Goal: Transaction & Acquisition: Purchase product/service

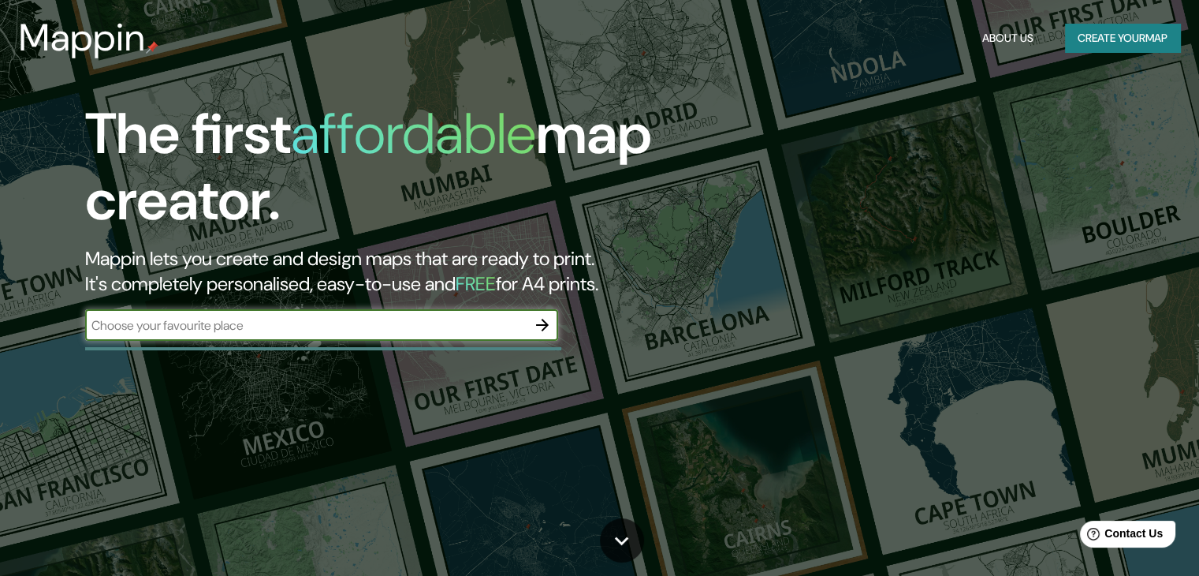
click at [544, 317] on icon "button" at bounding box center [542, 324] width 19 height 19
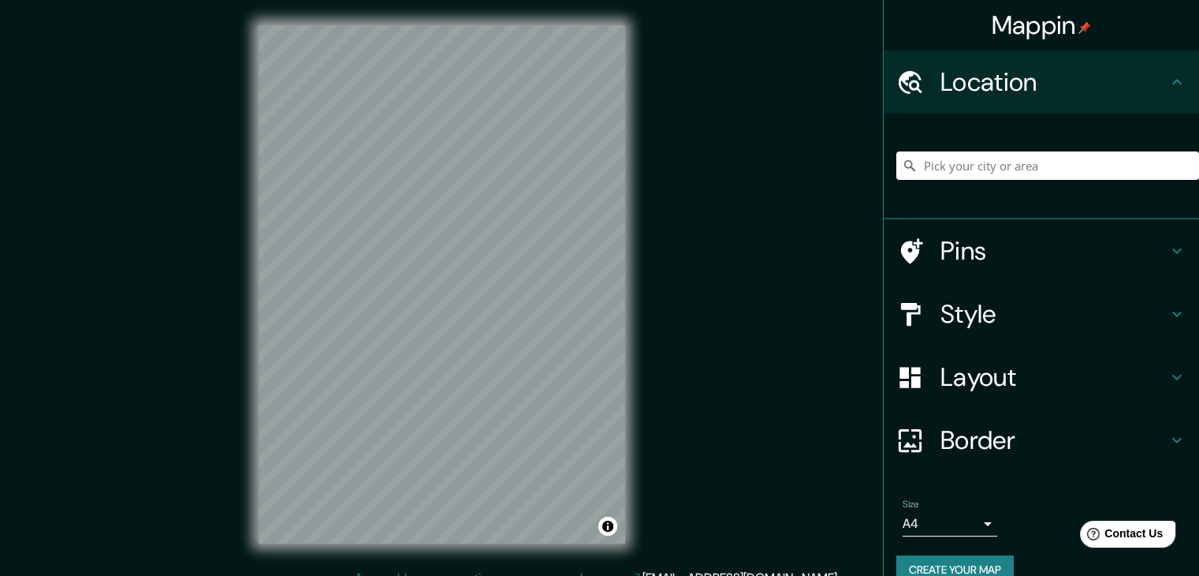
click at [1168, 246] on icon at bounding box center [1177, 250] width 19 height 19
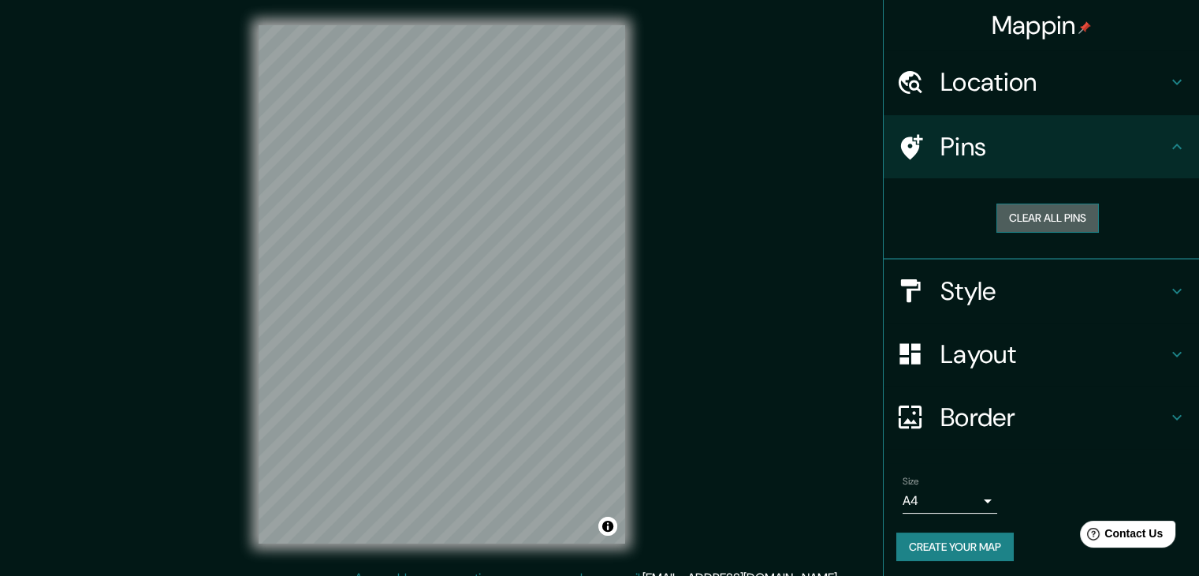
click at [998, 224] on button "Clear all pins" at bounding box center [1048, 217] width 102 height 29
click at [1015, 104] on div "Location" at bounding box center [1041, 81] width 315 height 63
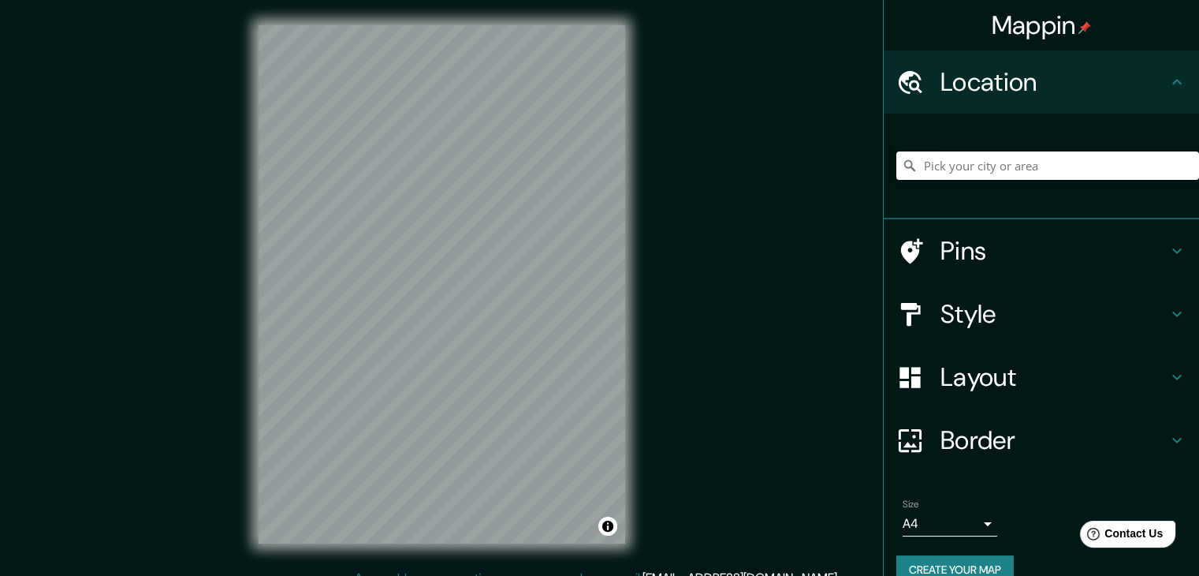
click at [911, 168] on input "Pick your city or area" at bounding box center [1047, 165] width 303 height 28
type input "x"
click at [919, 143] on div at bounding box center [1047, 165] width 303 height 79
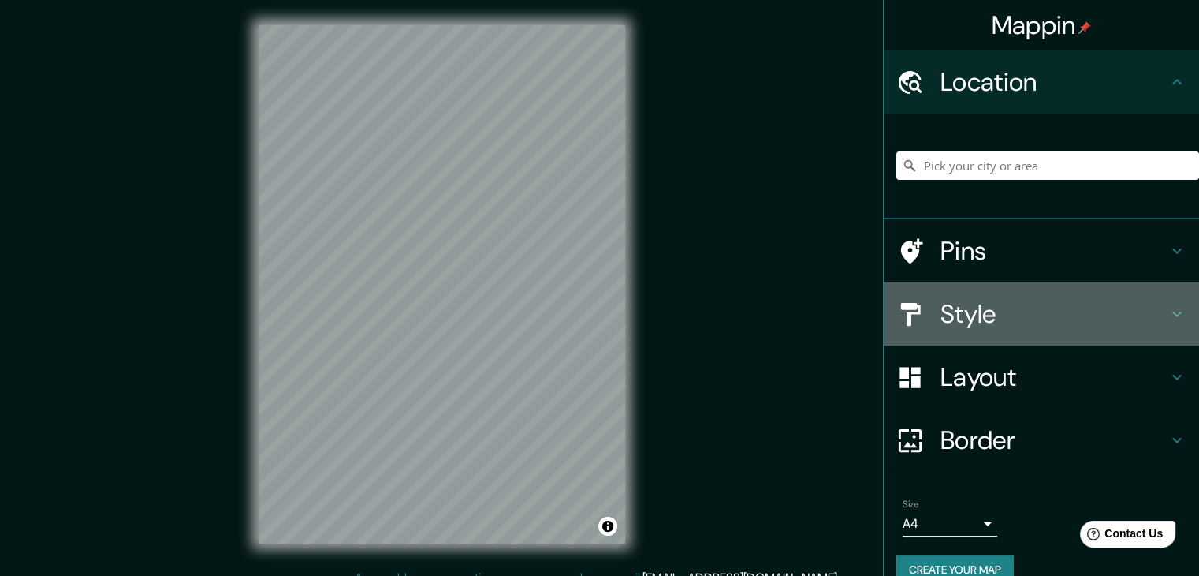
click at [1020, 313] on h4 "Style" at bounding box center [1054, 314] width 227 height 32
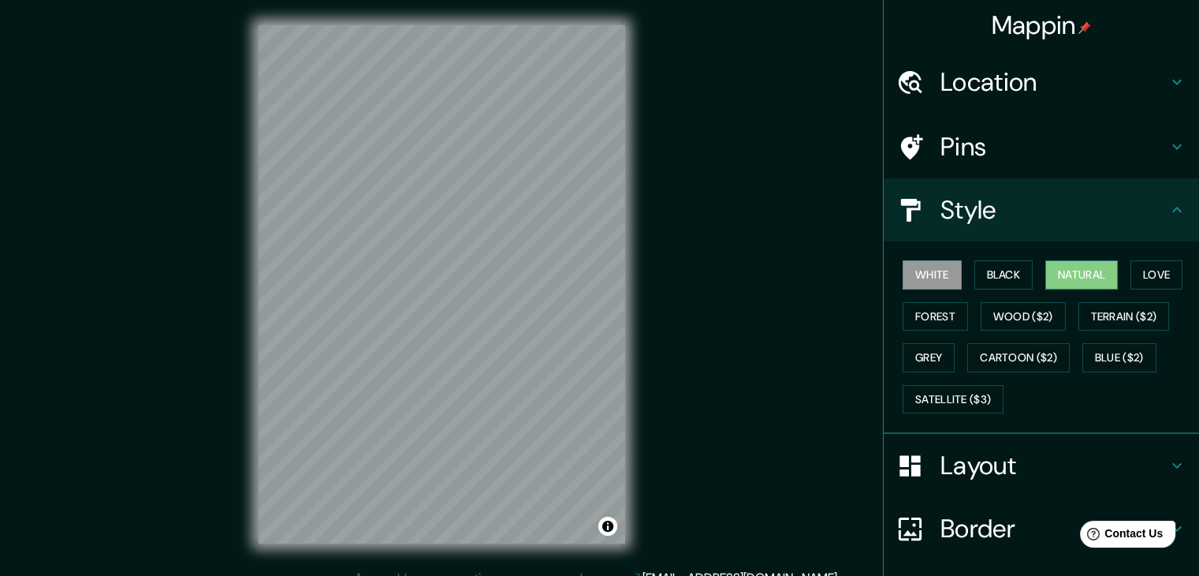
click at [1065, 269] on button "Natural" at bounding box center [1081, 274] width 73 height 29
click at [1068, 408] on div "White Black Natural Love Forest Wood ($2) Terrain ($2) Grey Cartoon ($2) Blue (…" at bounding box center [1047, 337] width 303 height 166
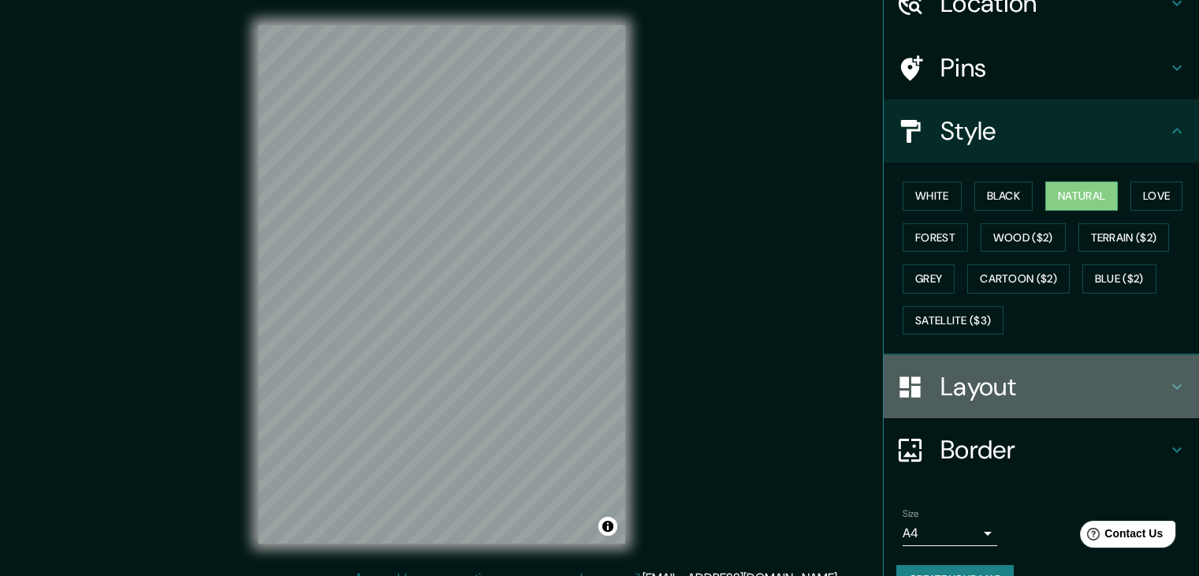
click at [994, 398] on h4 "Layout" at bounding box center [1054, 387] width 227 height 32
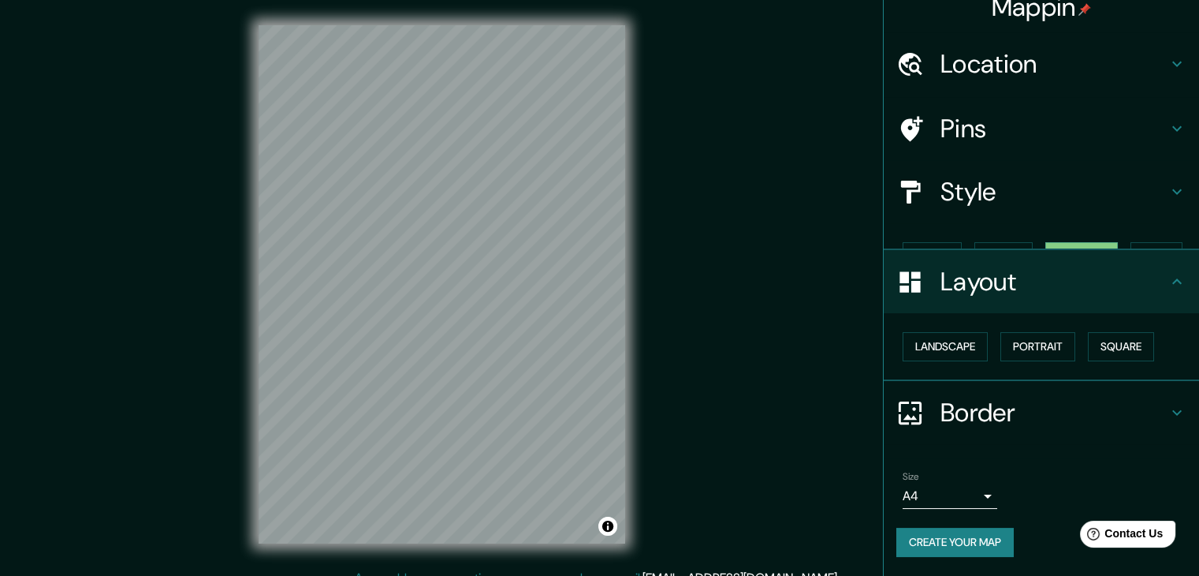
scroll to position [0, 0]
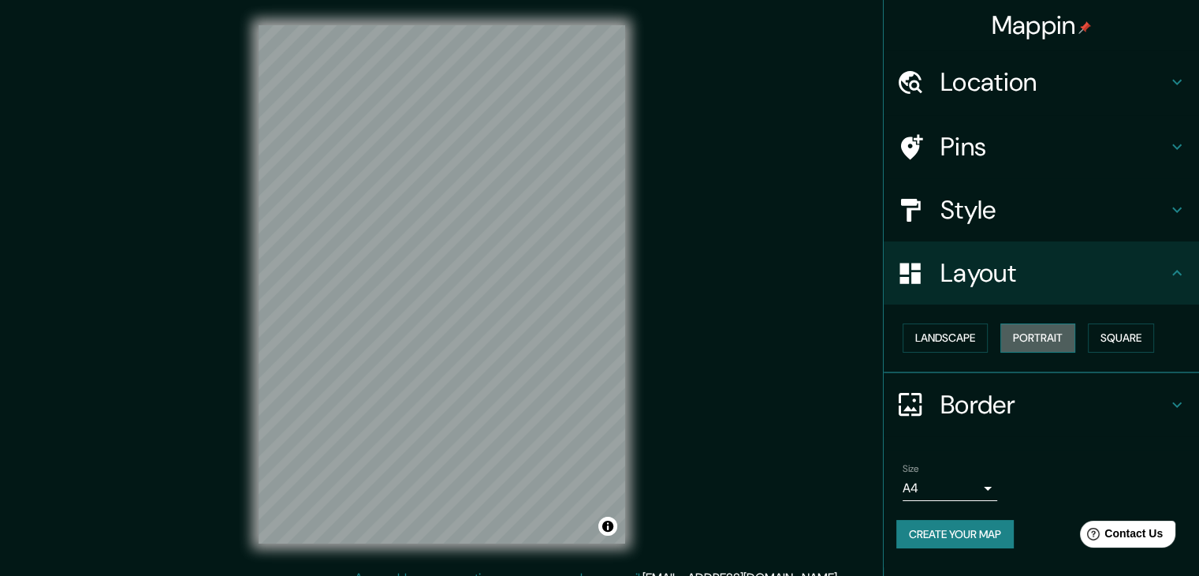
click at [1049, 333] on button "Portrait" at bounding box center [1038, 337] width 75 height 29
click at [1105, 335] on button "Square" at bounding box center [1121, 337] width 66 height 29
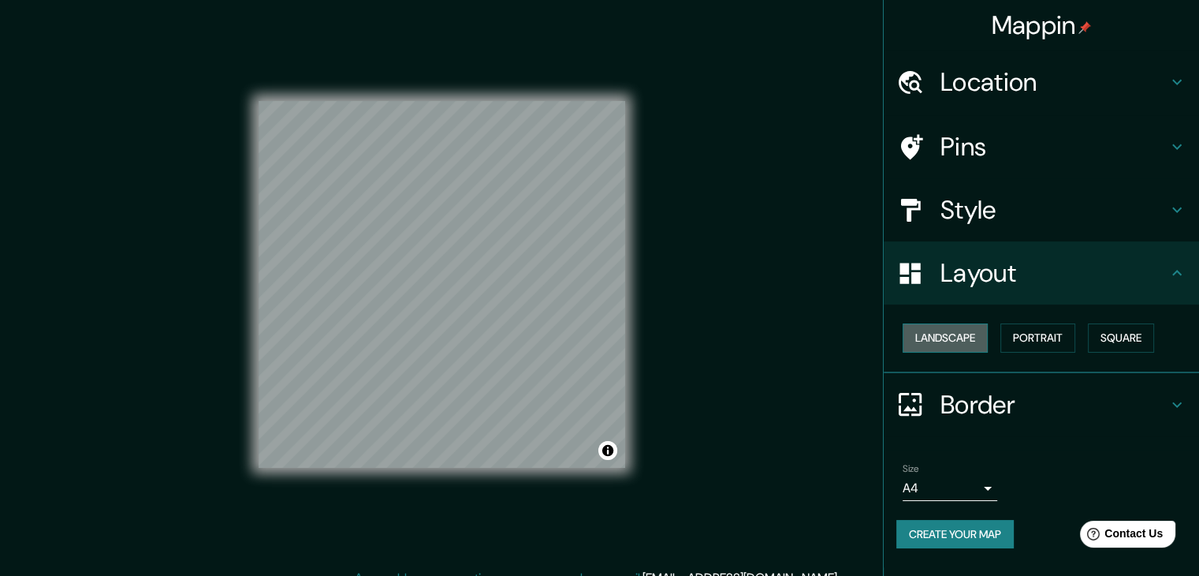
click at [936, 338] on button "Landscape" at bounding box center [945, 337] width 85 height 29
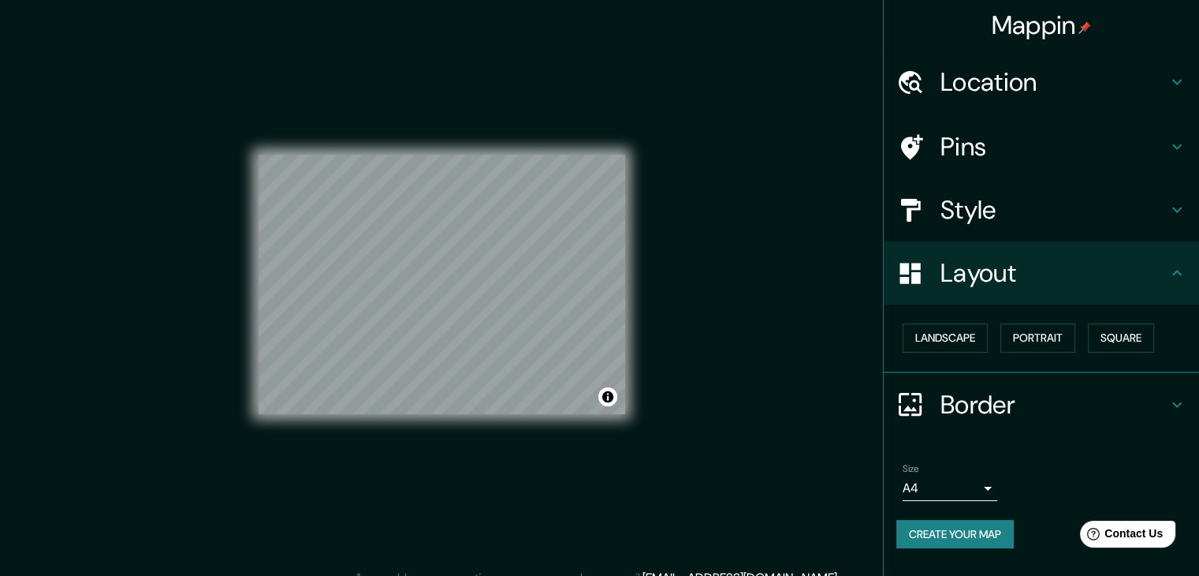
click at [745, 281] on div "Mappin Location Pins Style Layout Landscape Portrait Square Border Choose a bor…" at bounding box center [599, 297] width 1199 height 594
click at [909, 395] on icon at bounding box center [910, 404] width 28 height 28
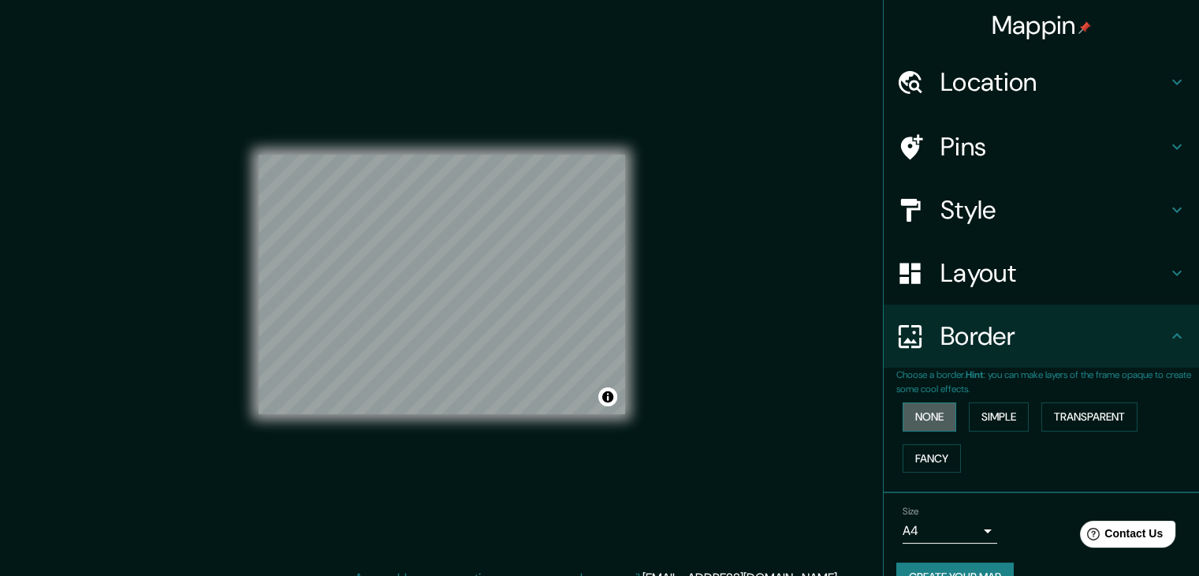
click at [937, 417] on button "None" at bounding box center [930, 416] width 54 height 29
click at [972, 420] on button "Simple" at bounding box center [999, 416] width 60 height 29
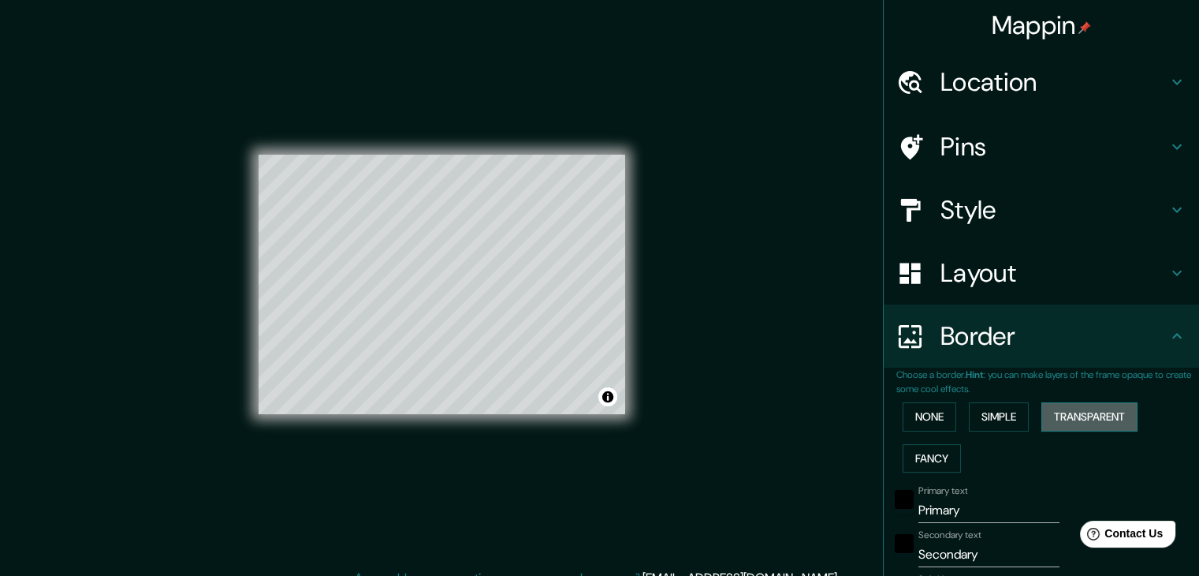
click at [1082, 411] on button "Transparent" at bounding box center [1090, 416] width 96 height 29
click at [937, 455] on button "Fancy" at bounding box center [932, 458] width 58 height 29
click at [980, 416] on button "Simple" at bounding box center [999, 416] width 60 height 29
click at [1075, 416] on button "Transparent" at bounding box center [1090, 416] width 96 height 29
click at [922, 417] on button "None" at bounding box center [930, 416] width 54 height 29
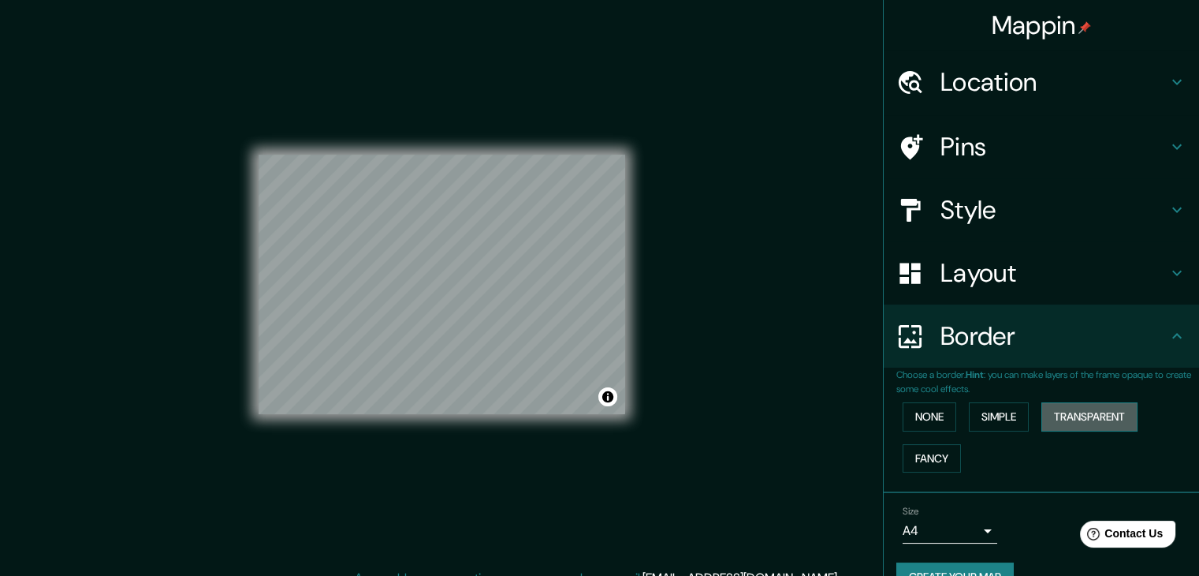
click at [1046, 416] on button "Transparent" at bounding box center [1090, 416] width 96 height 29
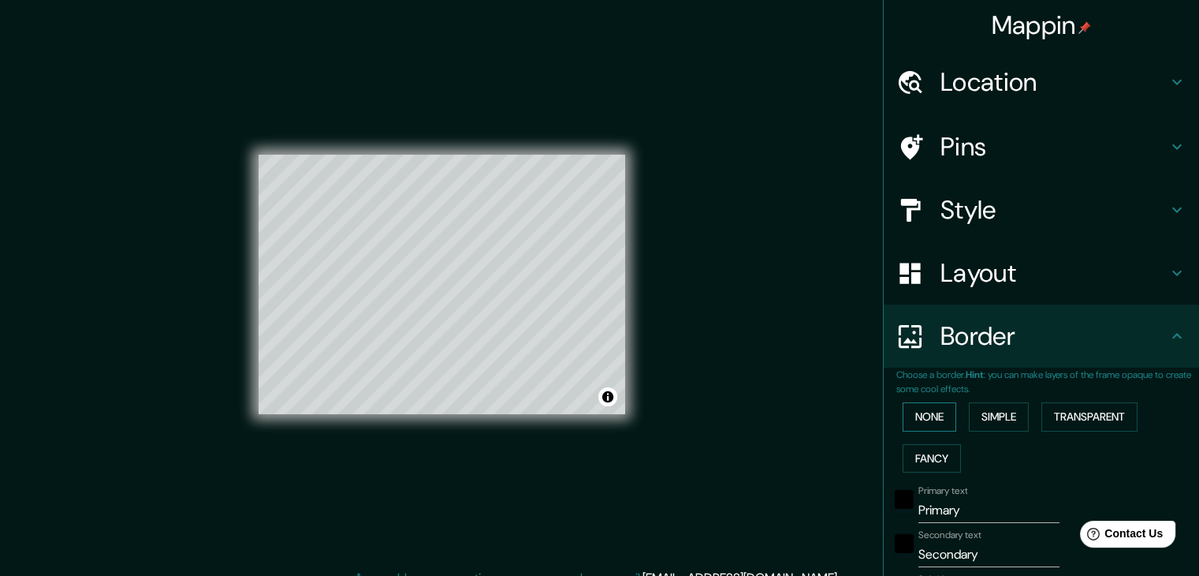
click at [903, 414] on button "None" at bounding box center [930, 416] width 54 height 29
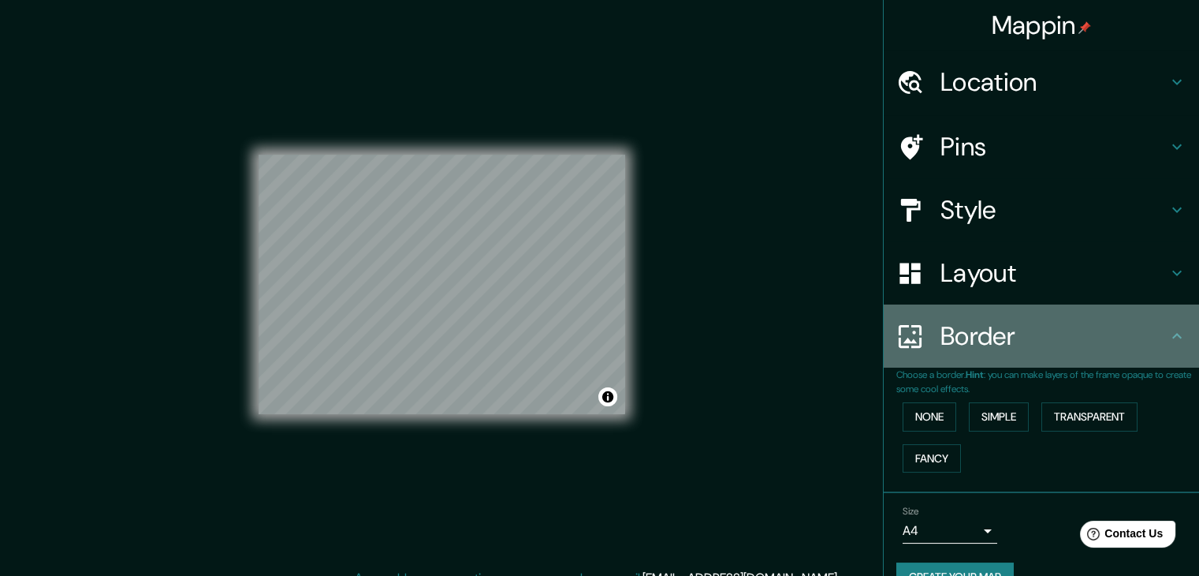
click at [911, 342] on icon at bounding box center [910, 336] width 28 height 28
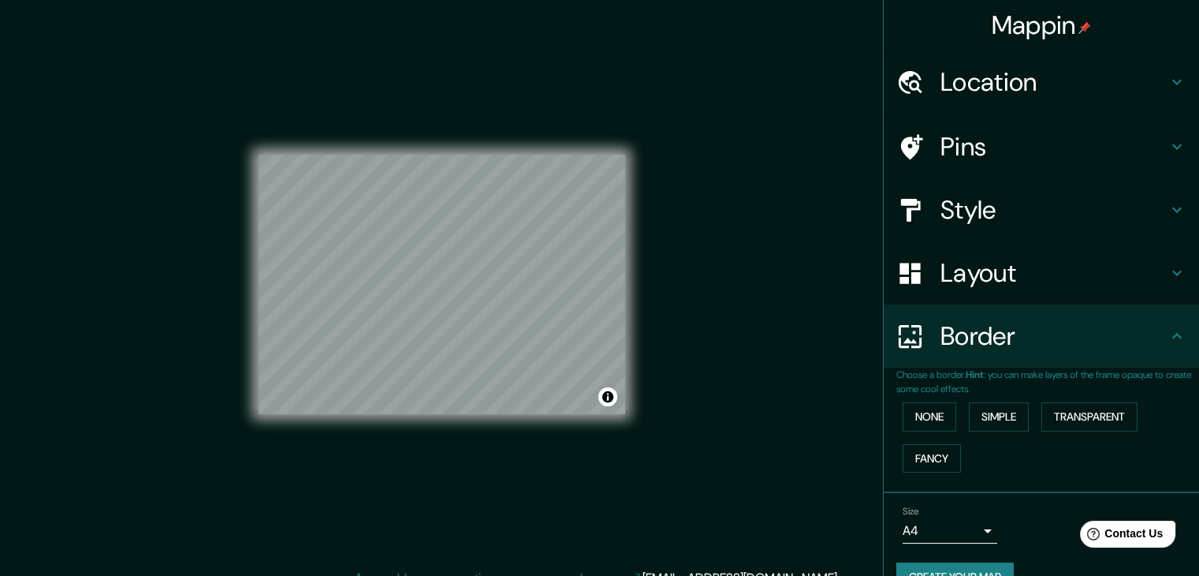
click at [1168, 335] on icon at bounding box center [1177, 335] width 19 height 19
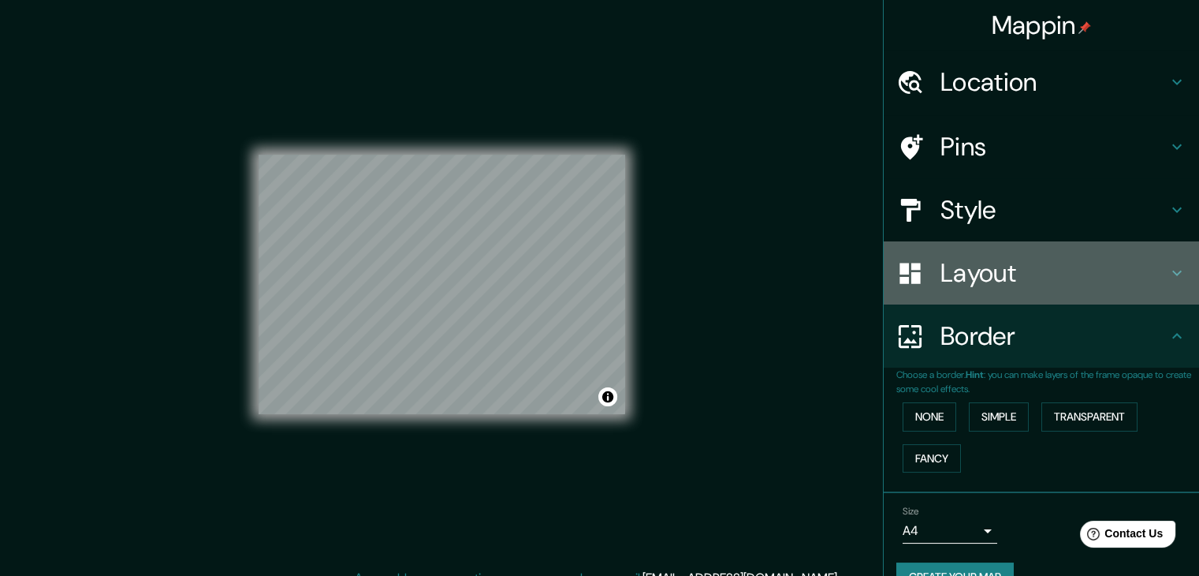
click at [1085, 265] on h4 "Layout" at bounding box center [1054, 273] width 227 height 32
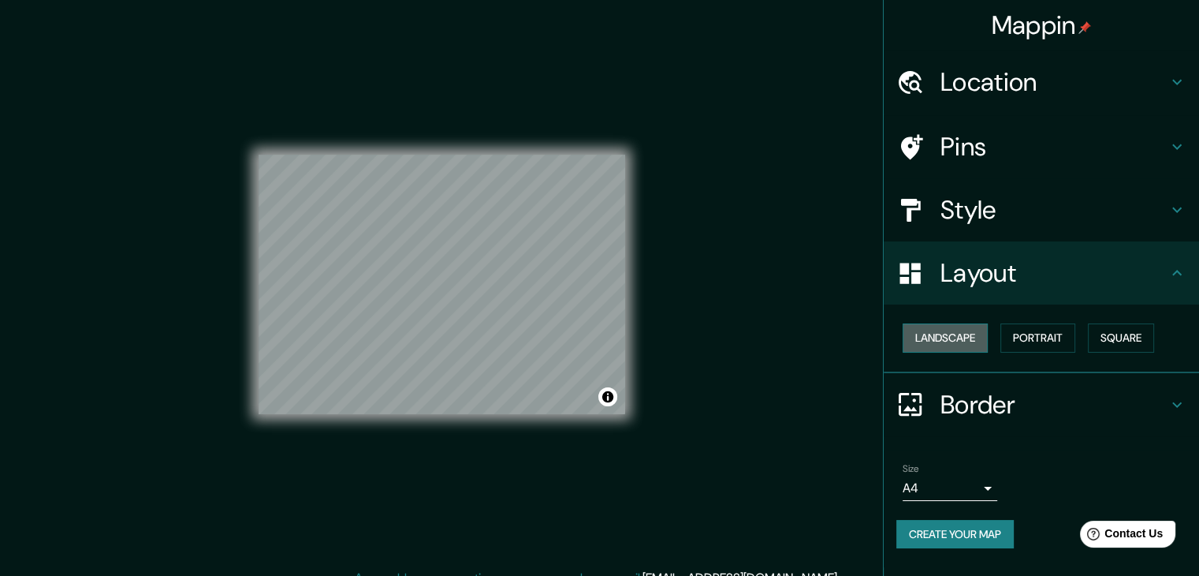
click at [967, 337] on button "Landscape" at bounding box center [945, 337] width 85 height 29
click at [1024, 342] on button "Portrait" at bounding box center [1038, 337] width 75 height 29
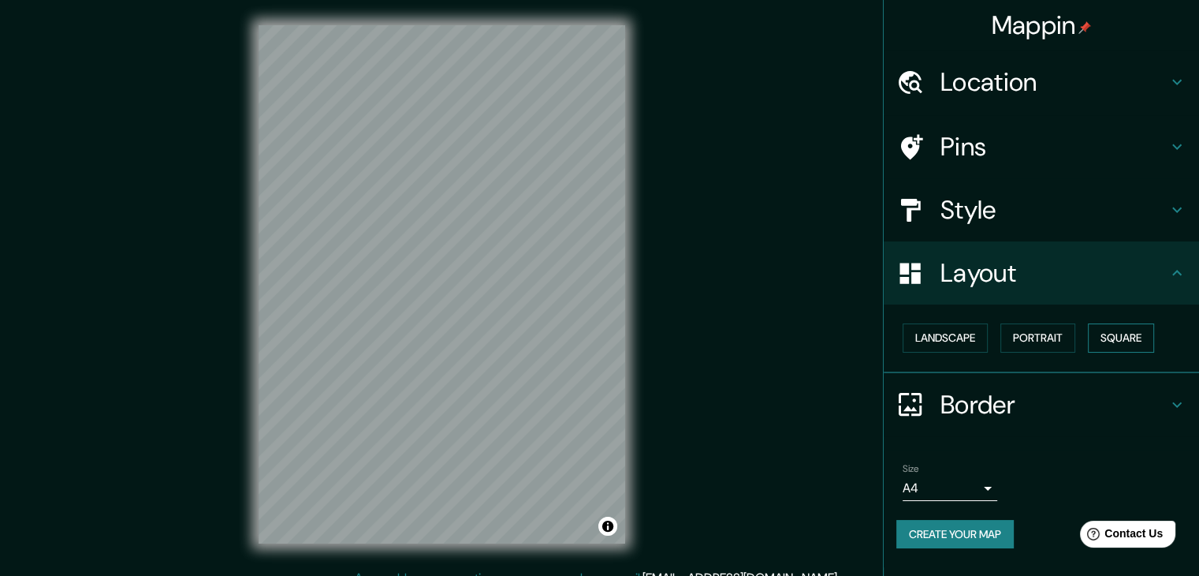
click at [1154, 329] on button "Square" at bounding box center [1121, 337] width 66 height 29
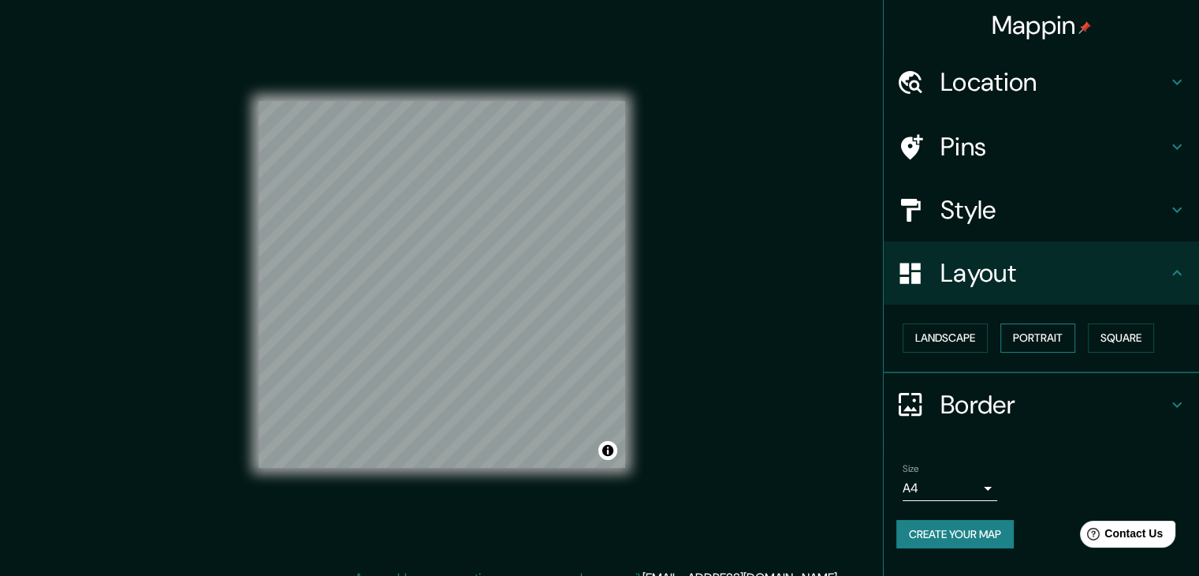
click at [1042, 337] on button "Portrait" at bounding box center [1038, 337] width 75 height 29
